Goal: Information Seeking & Learning: Learn about a topic

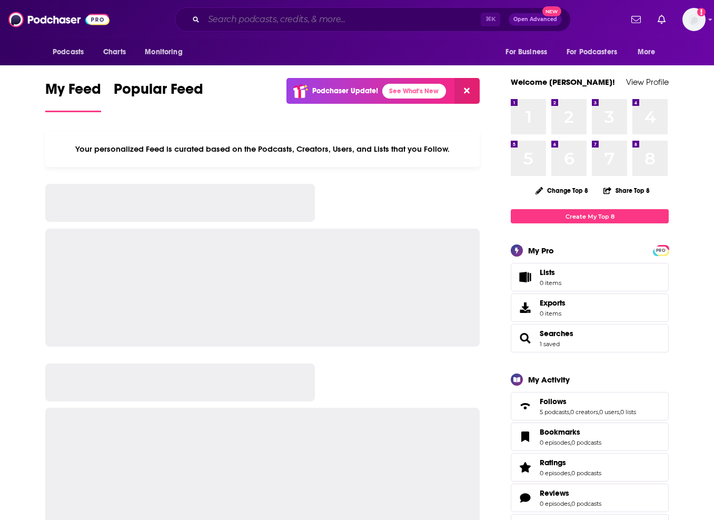
click at [348, 16] on input "Search podcasts, credits, & more..." at bounding box center [342, 19] width 277 height 17
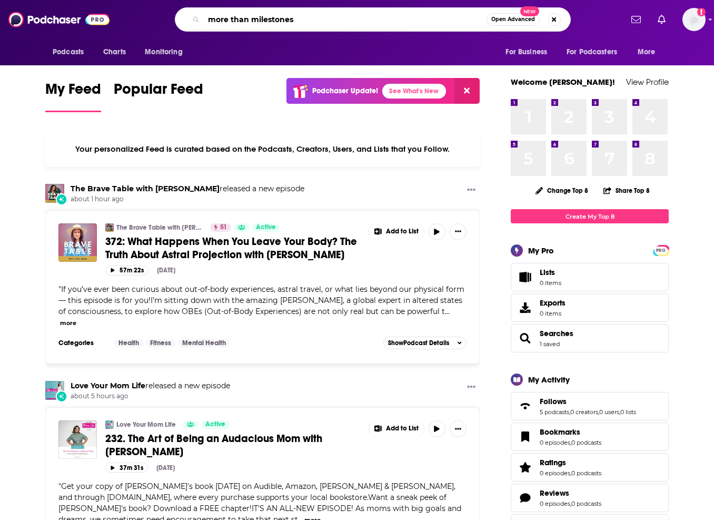
type input "more than milestones"
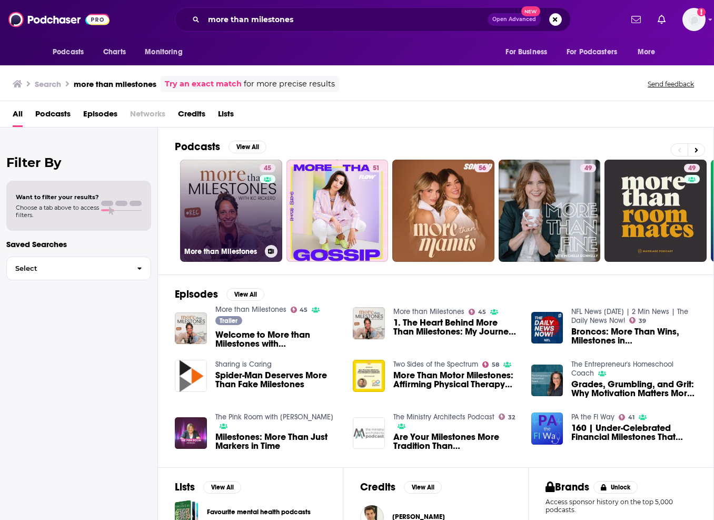
click at [235, 186] on link "45 More than Milestones" at bounding box center [231, 211] width 102 height 102
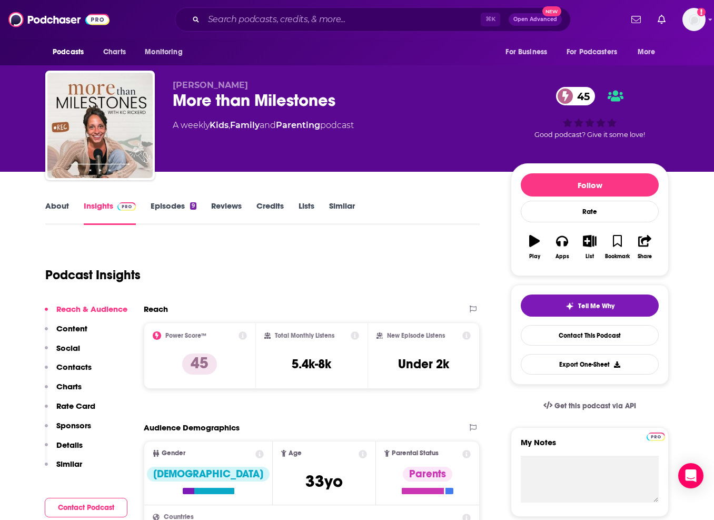
click at [65, 207] on link "About" at bounding box center [57, 213] width 24 height 24
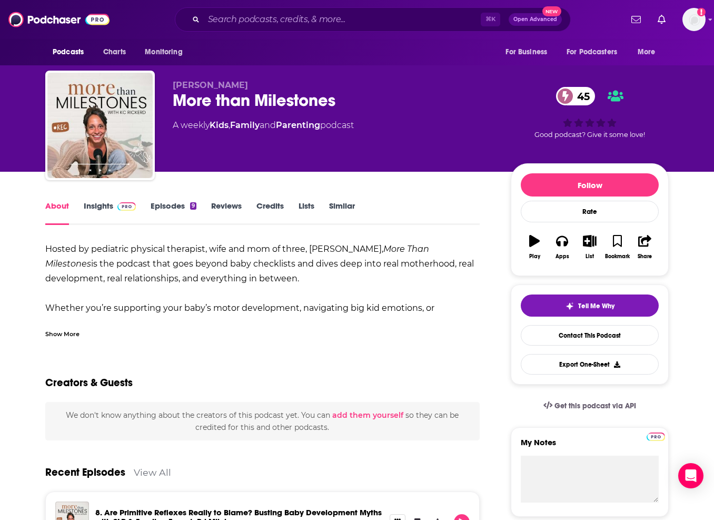
drag, startPoint x: 47, startPoint y: 246, endPoint x: 275, endPoint y: 282, distance: 230.4
copy div "Hosted by pediatric physical therapist, wife and mom of three, [PERSON_NAME], M…"
click at [124, 211] on span at bounding box center [126, 206] width 18 height 10
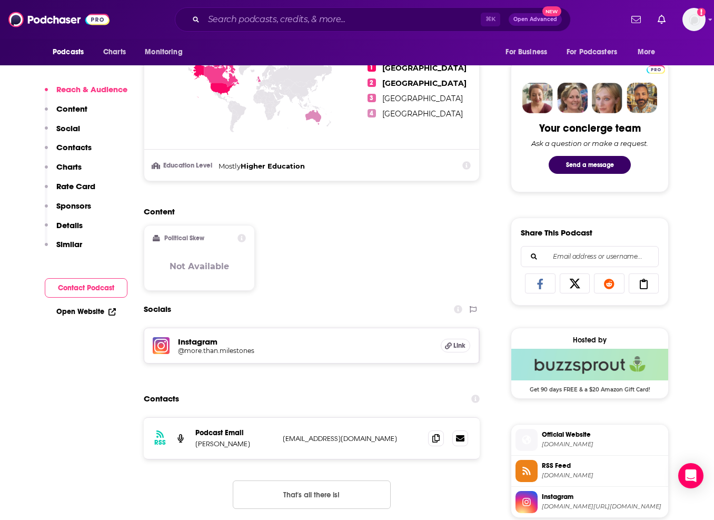
scroll to position [481, 0]
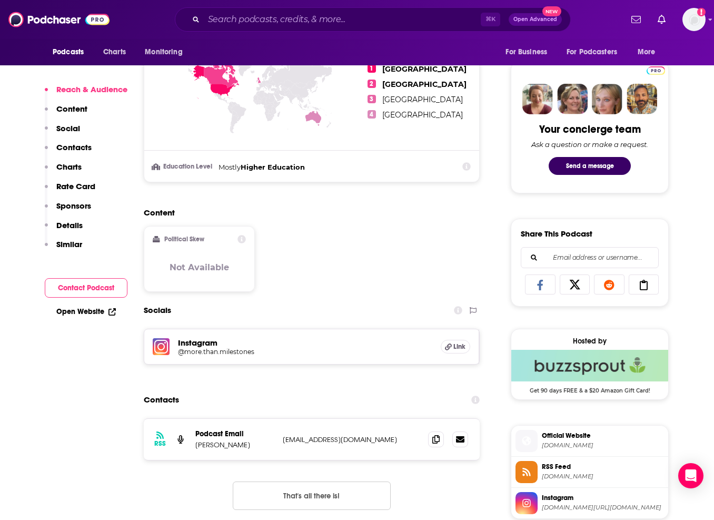
click at [198, 352] on h5 "@more.than.milestones" at bounding box center [262, 352] width 169 height 8
